Goal: Navigation & Orientation: Find specific page/section

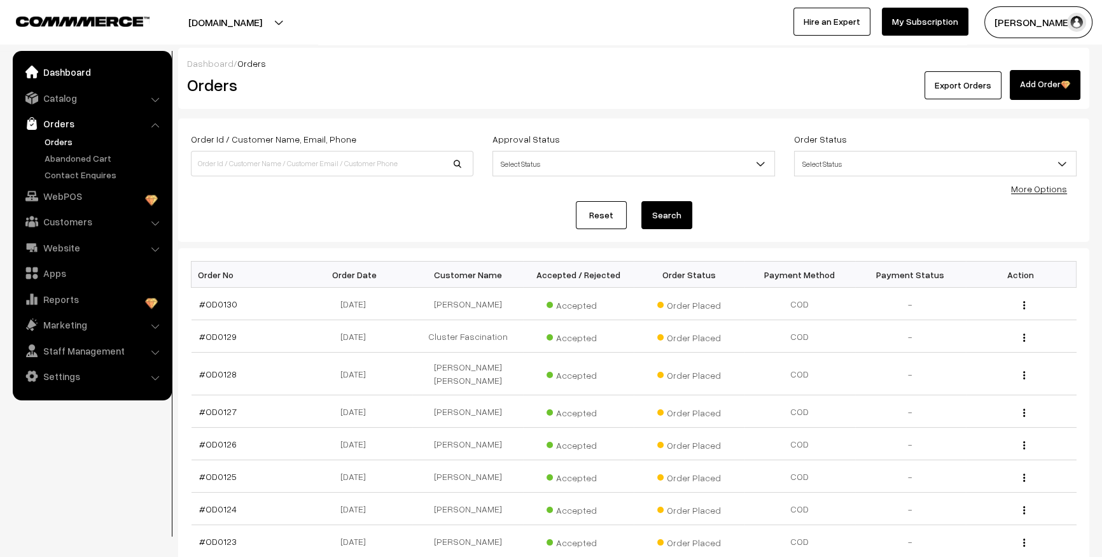
click at [78, 76] on link "Dashboard" at bounding box center [91, 71] width 151 height 23
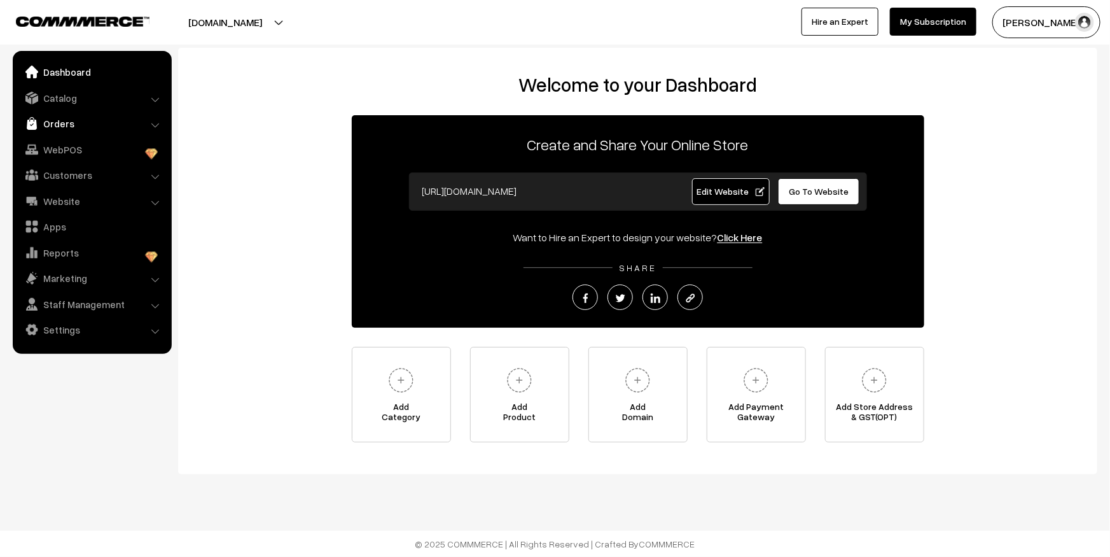
click at [52, 123] on link "Orders" at bounding box center [91, 123] width 151 height 23
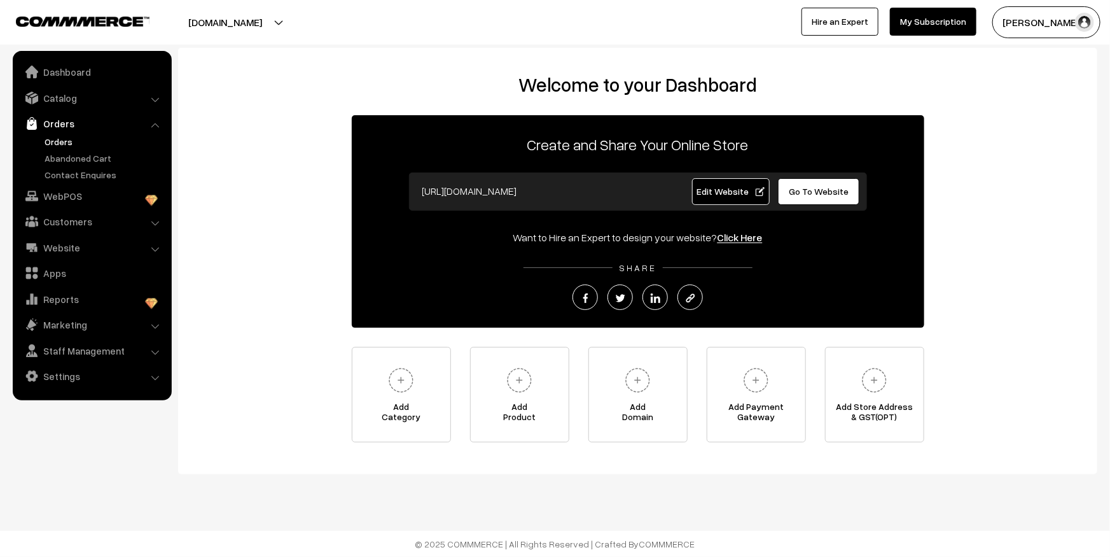
click at [57, 141] on link "Orders" at bounding box center [104, 141] width 126 height 13
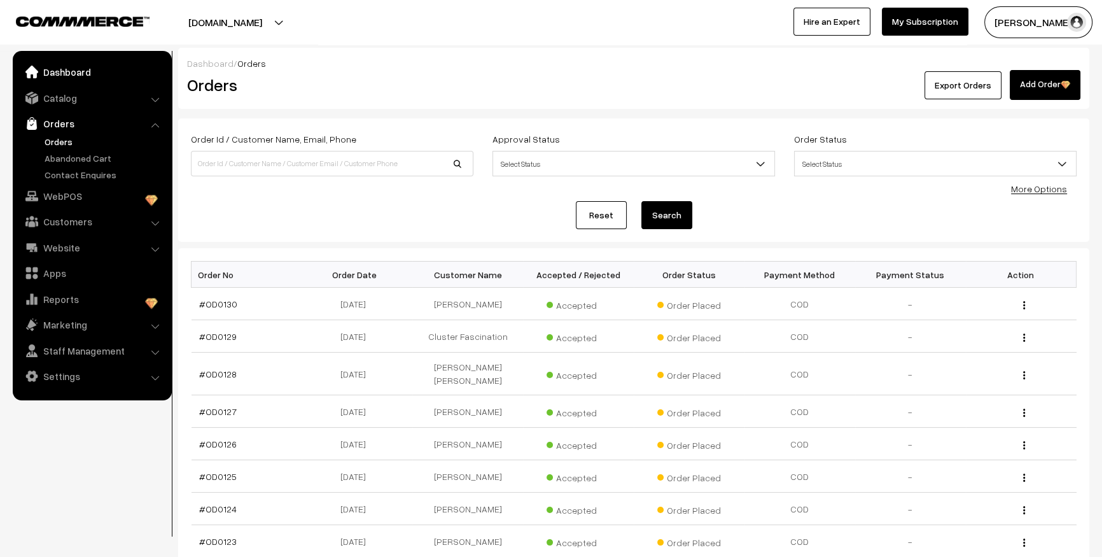
click at [76, 72] on link "Dashboard" at bounding box center [91, 71] width 151 height 23
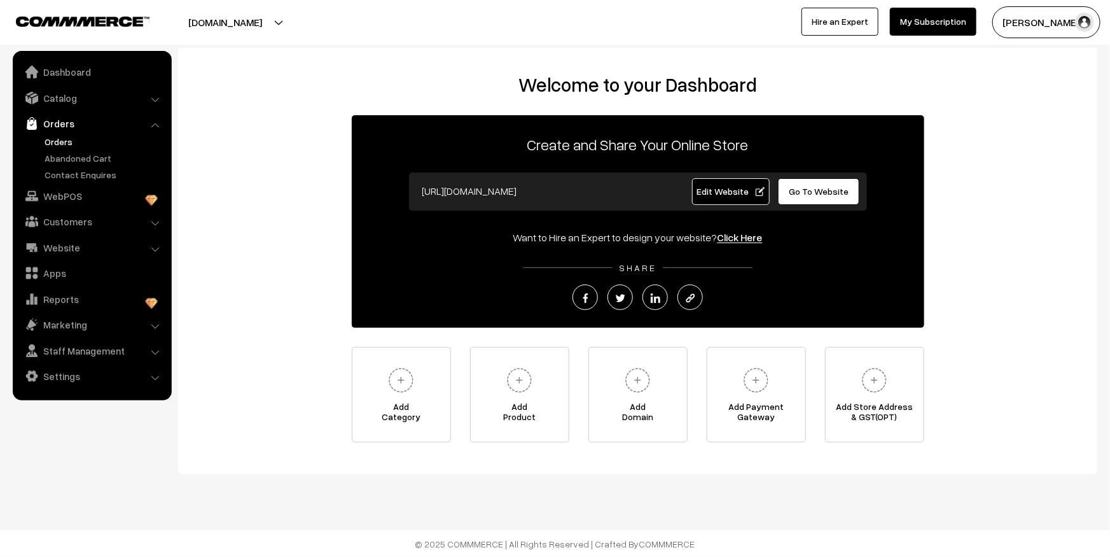
click at [60, 142] on link "Orders" at bounding box center [104, 141] width 126 height 13
